Goal: Navigation & Orientation: Find specific page/section

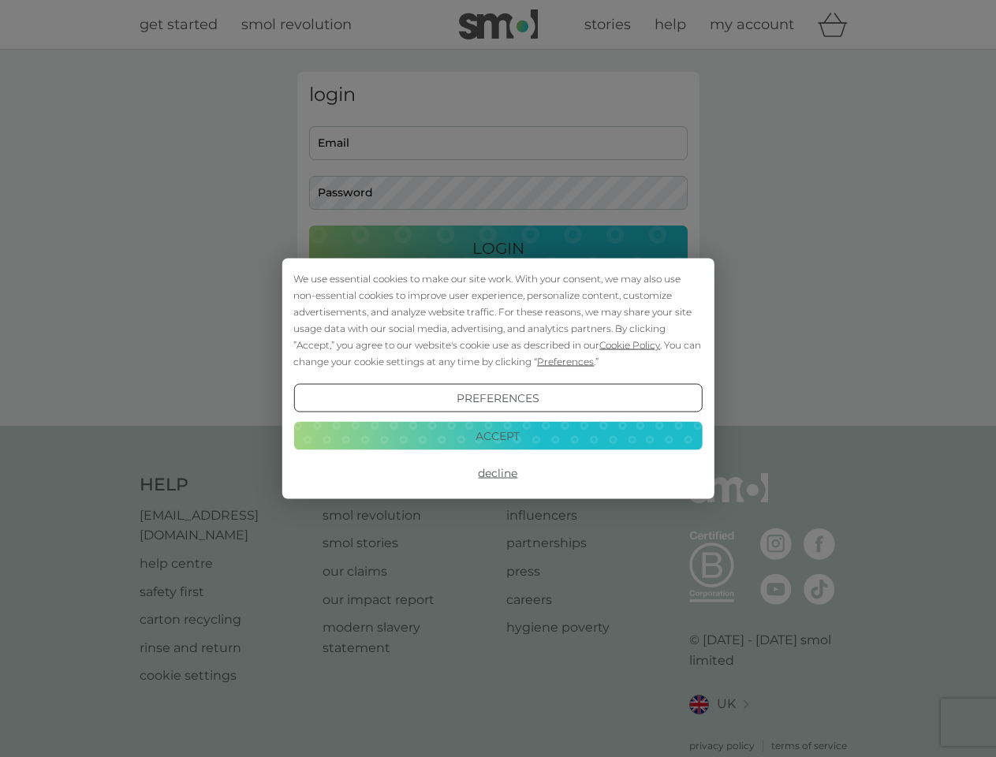
click at [630, 344] on span "Cookie Policy" at bounding box center [629, 345] width 61 height 12
click at [564, 361] on div "login Email Password Login ● ● ● ● ● ● ● ● ● ● ● ● ● ● ● ● ● ● ● ● ● ● ● ● ● ● …" at bounding box center [498, 238] width 402 height 332
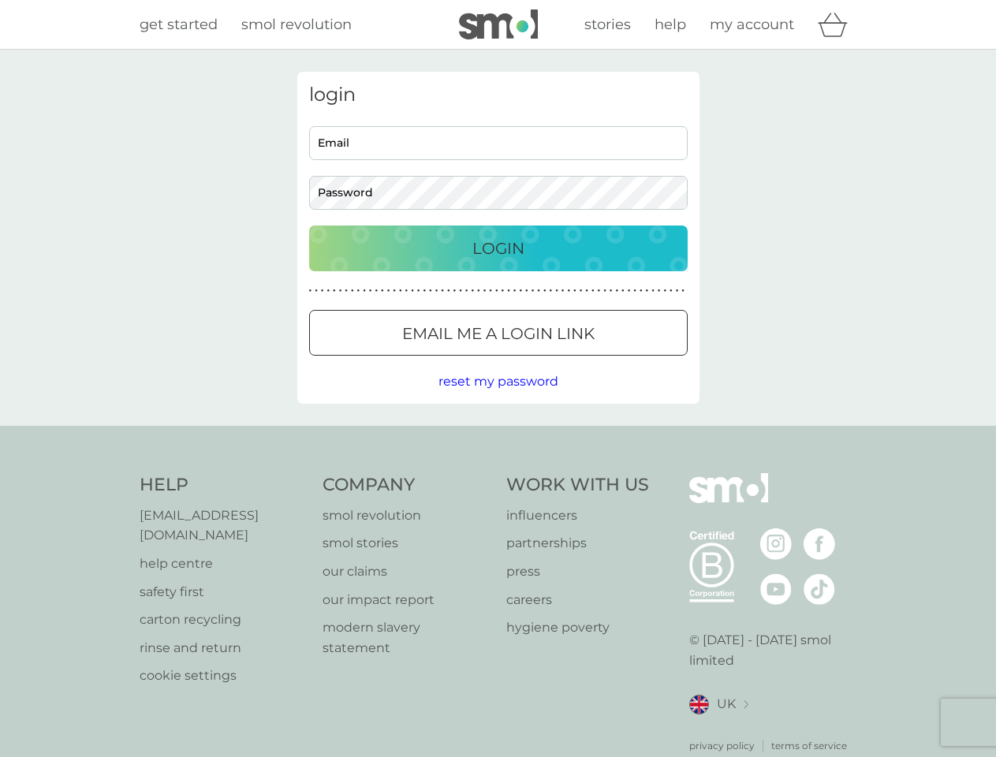
click at [497, 398] on div "login Email Password Login ● ● ● ● ● ● ● ● ● ● ● ● ● ● ● ● ● ● ● ● ● ● ● ● ● ● …" at bounding box center [498, 238] width 402 height 332
click at [497, 473] on div "Help [EMAIL_ADDRESS][DOMAIN_NAME] help centre safety first carton recycling rin…" at bounding box center [498, 613] width 717 height 280
click at [497, 435] on div "Help [EMAIL_ADDRESS][DOMAIN_NAME] help centre safety first carton recycling rin…" at bounding box center [498, 613] width 996 height 374
